Goal: Check status: Check status

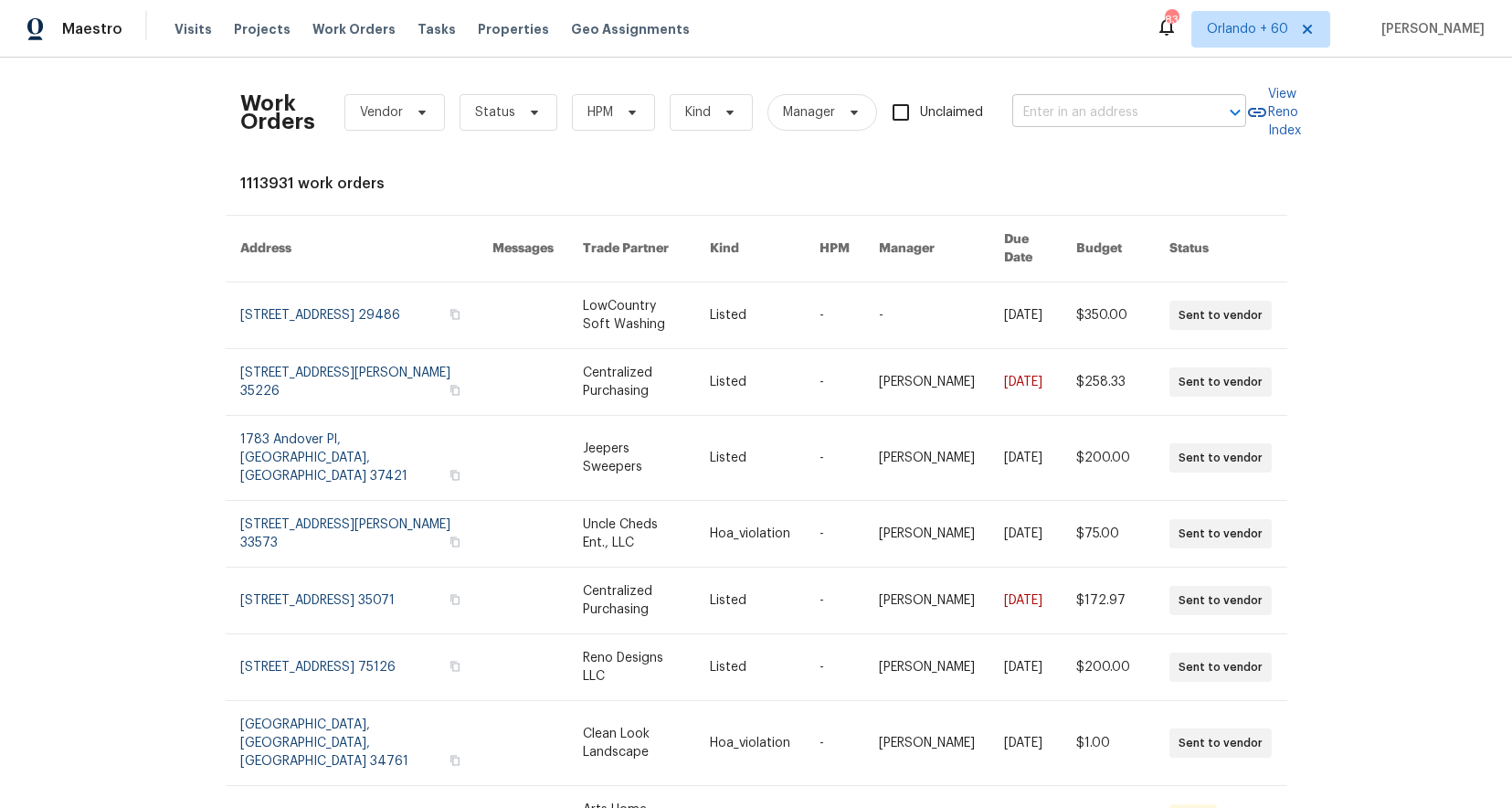
click at [1161, 114] on input "text" at bounding box center [1103, 113] width 182 height 28
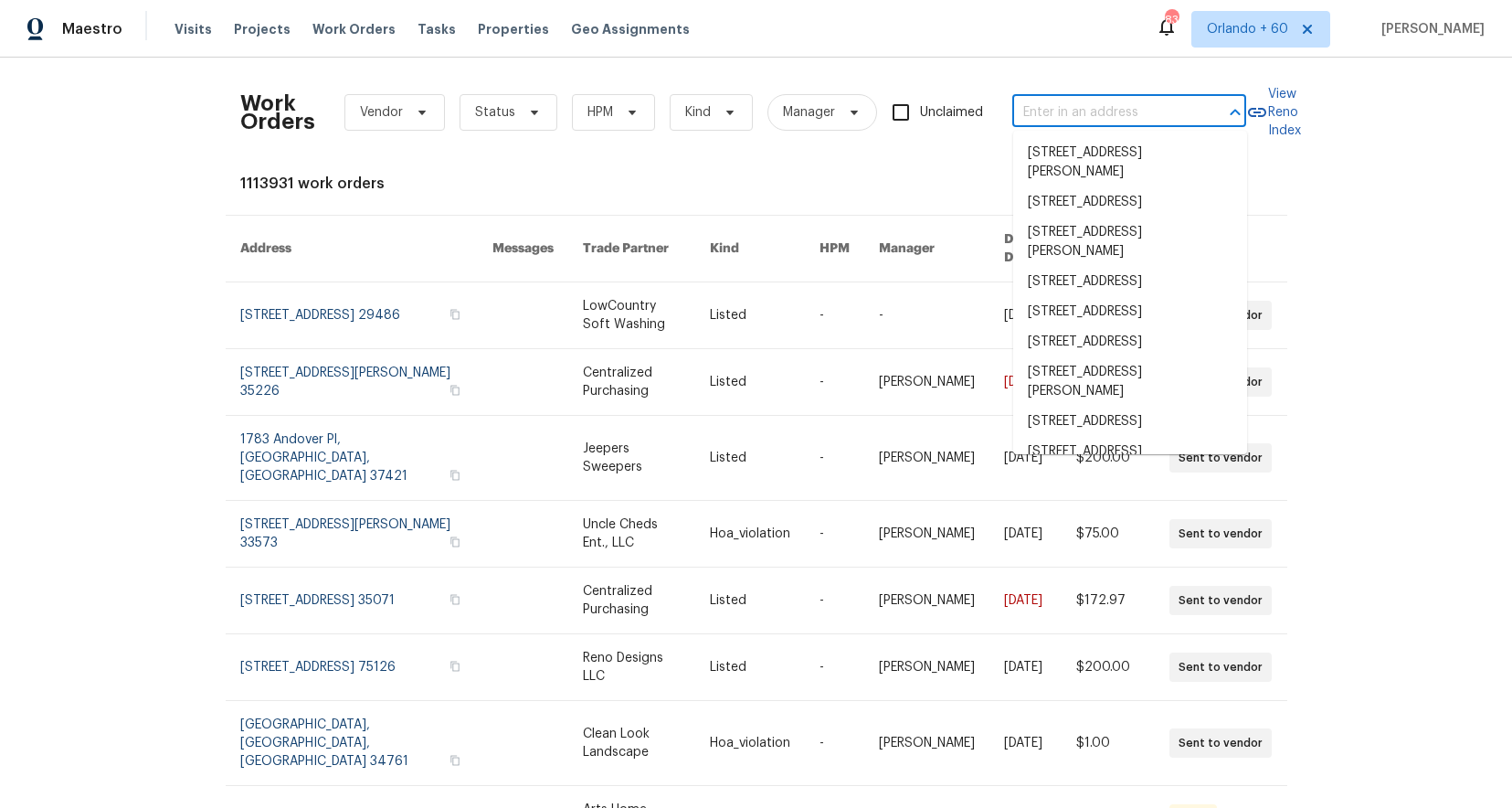
paste input "[STREET_ADDRESS]."
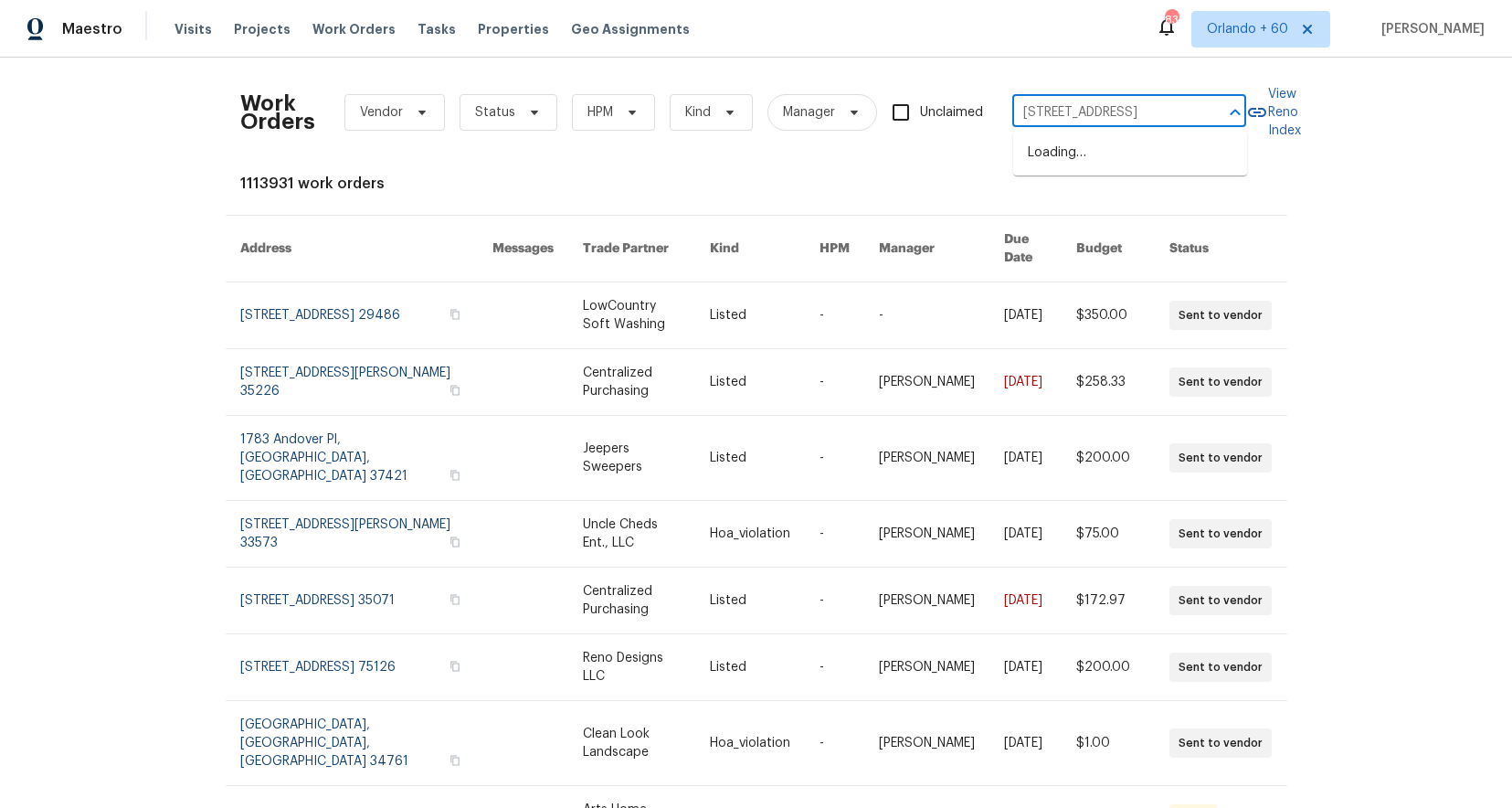
scroll to position [0, 73]
type input "[STREET_ADDRESS]"
click at [1137, 150] on li "[STREET_ADDRESS]" at bounding box center [1129, 153] width 234 height 30
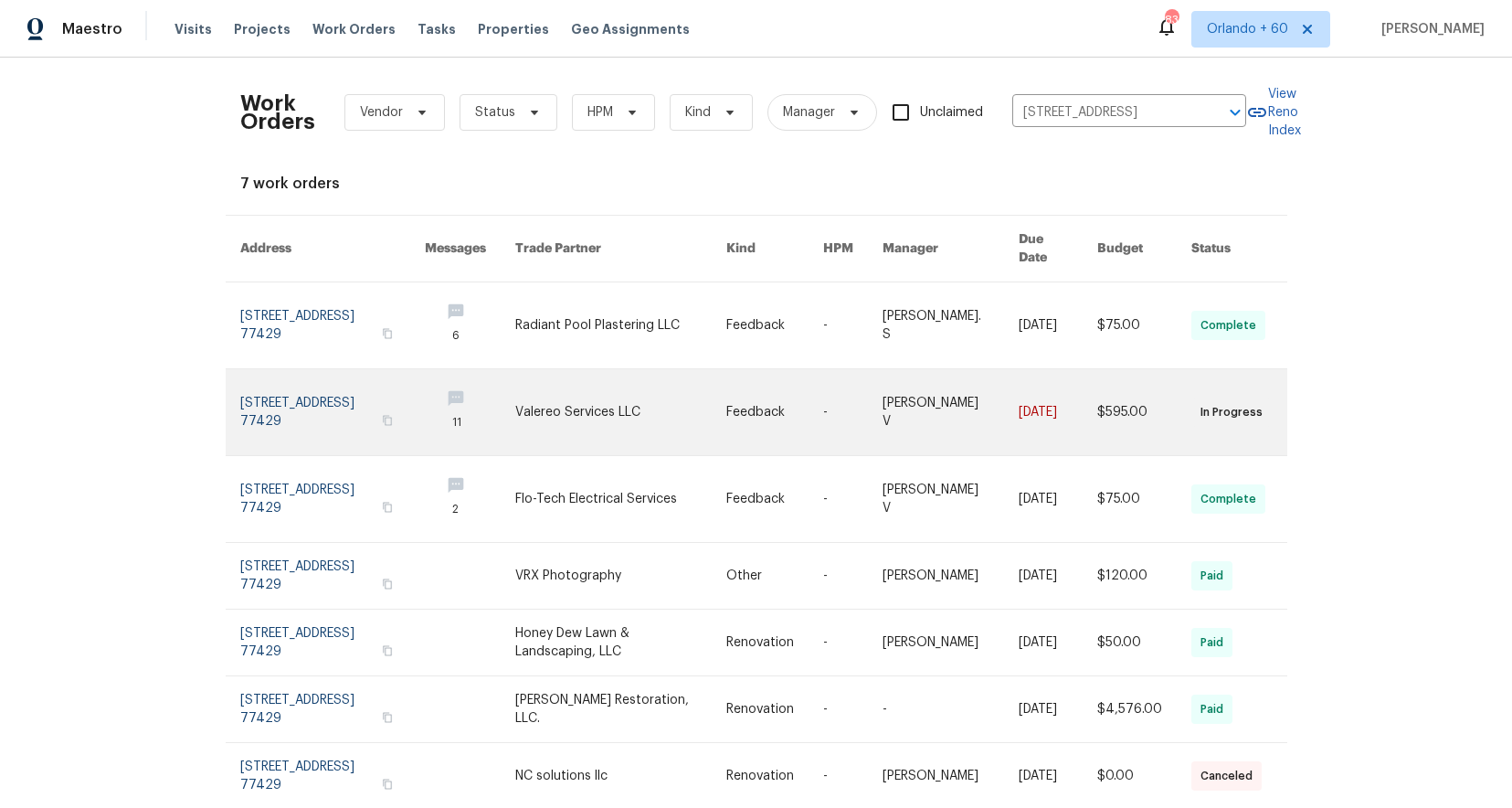
click at [282, 417] on link at bounding box center [332, 412] width 184 height 86
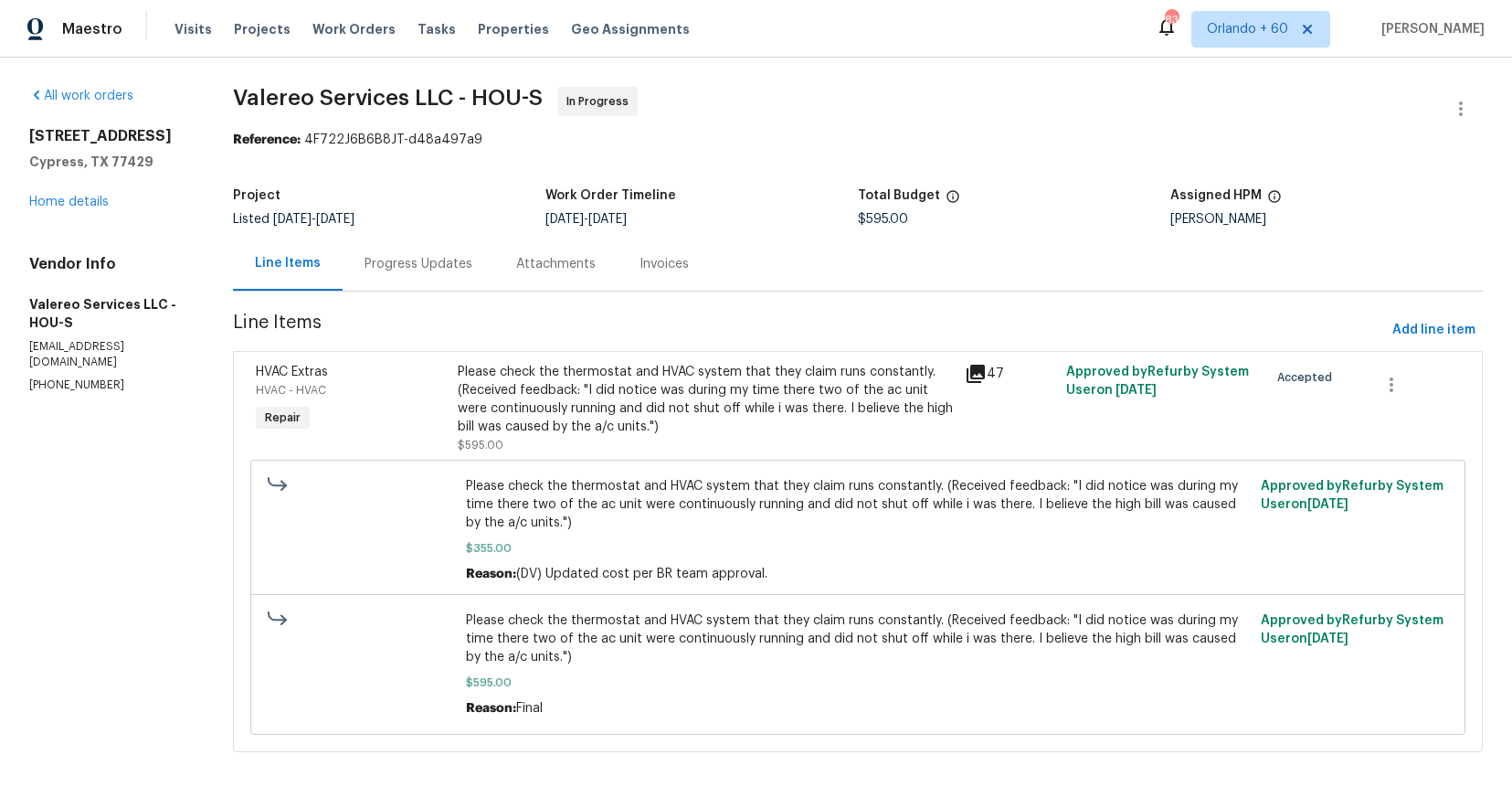
click at [404, 252] on div "Progress Updates" at bounding box center [418, 263] width 152 height 54
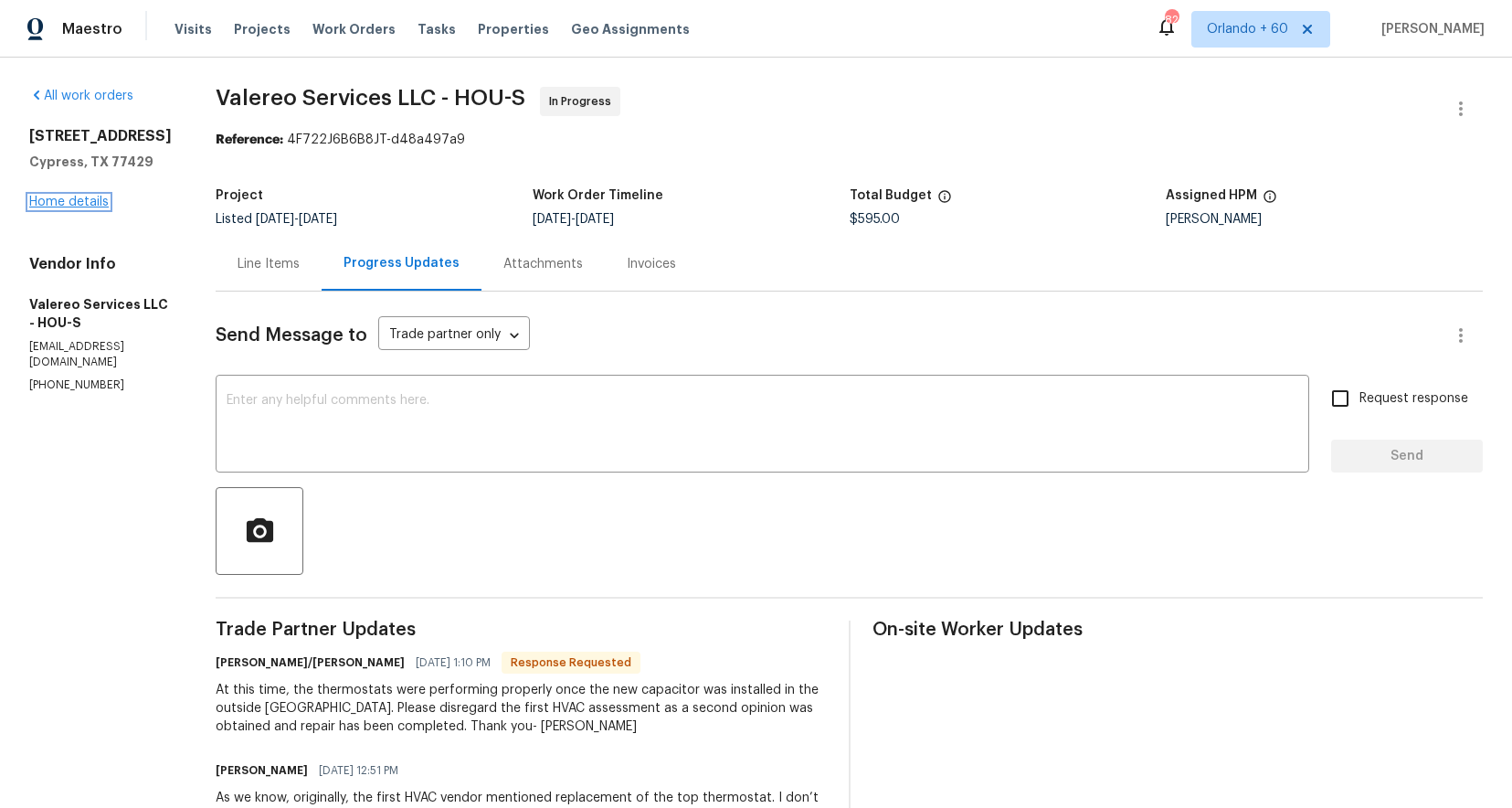
click at [80, 209] on link "Home details" at bounding box center [68, 202] width 79 height 13
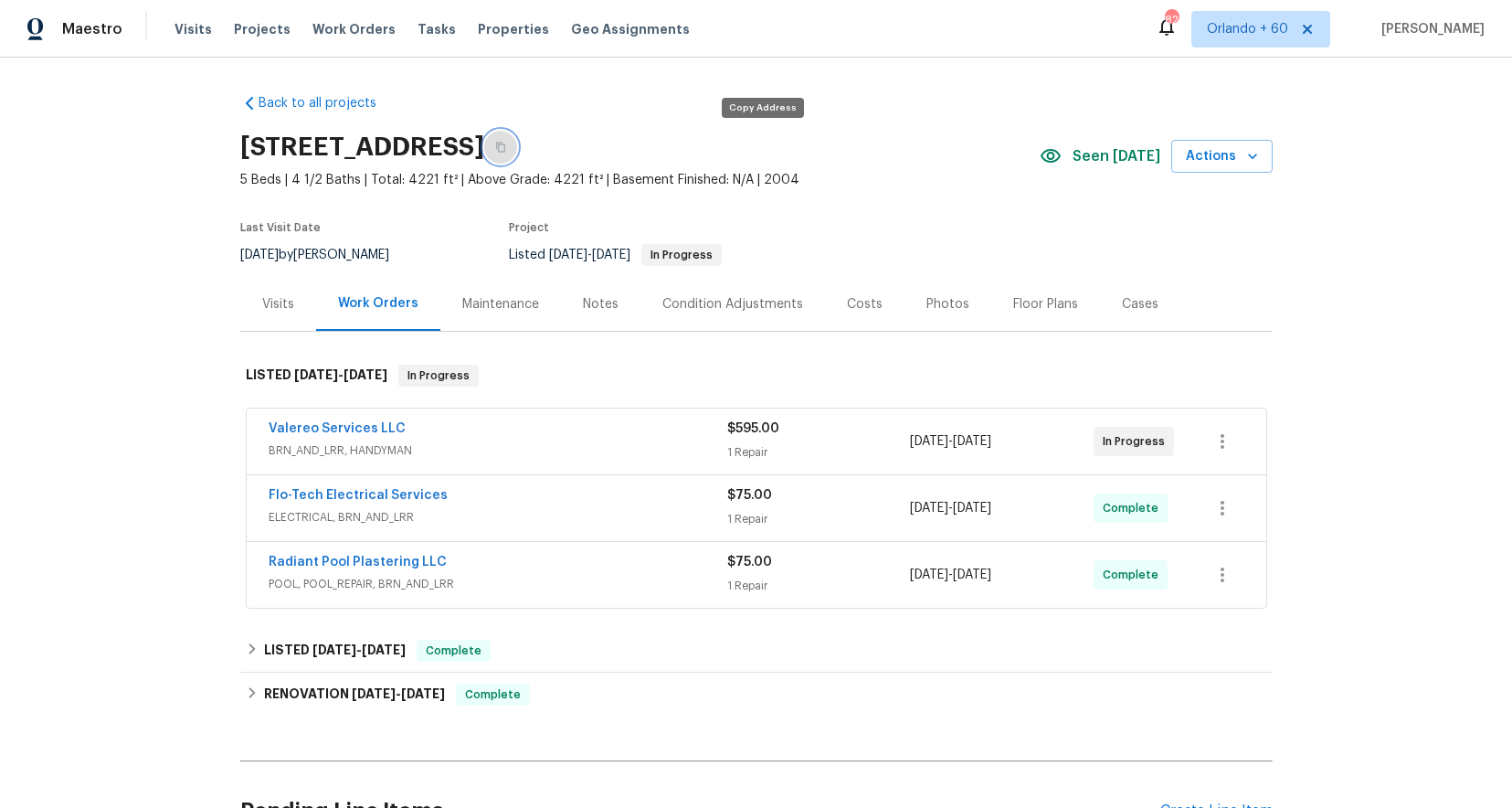
click at [506, 150] on icon "button" at bounding box center [501, 147] width 11 height 11
